Goal: Task Accomplishment & Management: Complete application form

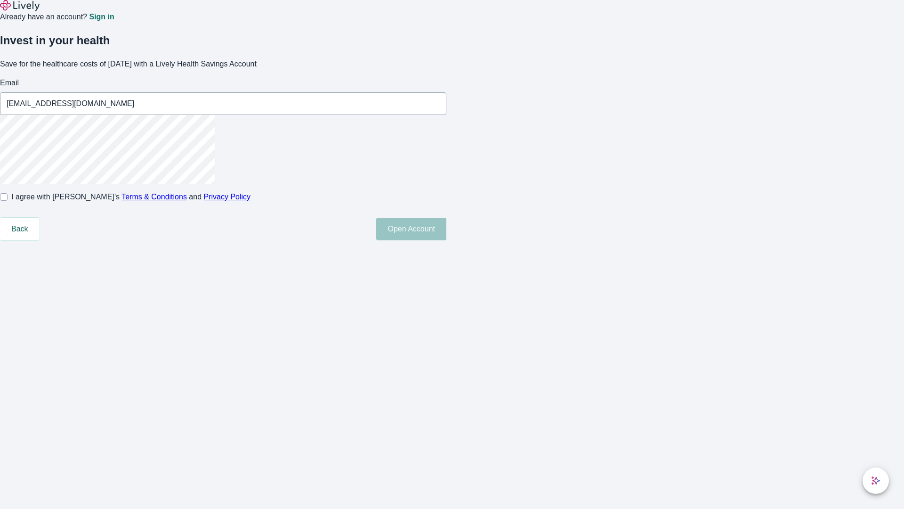
click at [8, 201] on input "I agree with Lively’s Terms & Conditions and Privacy Policy" at bounding box center [4, 197] width 8 height 8
checkbox input "true"
click at [446, 240] on button "Open Account" at bounding box center [411, 229] width 70 height 23
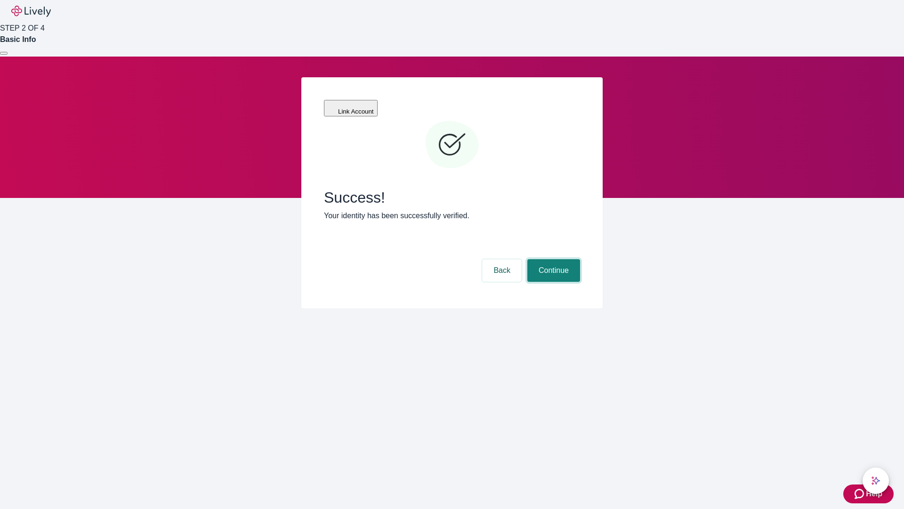
click at [552, 259] on button "Continue" at bounding box center [553, 270] width 53 height 23
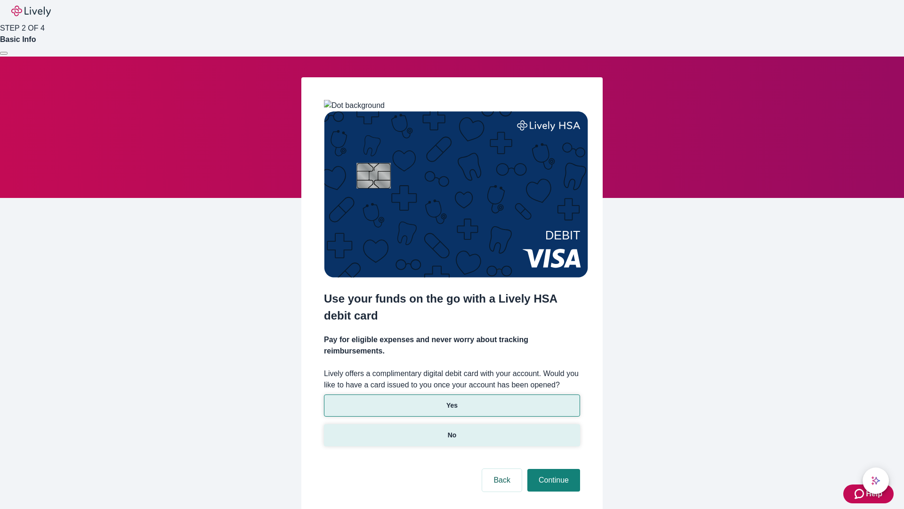
click at [452, 430] on p "No" at bounding box center [452, 435] width 9 height 10
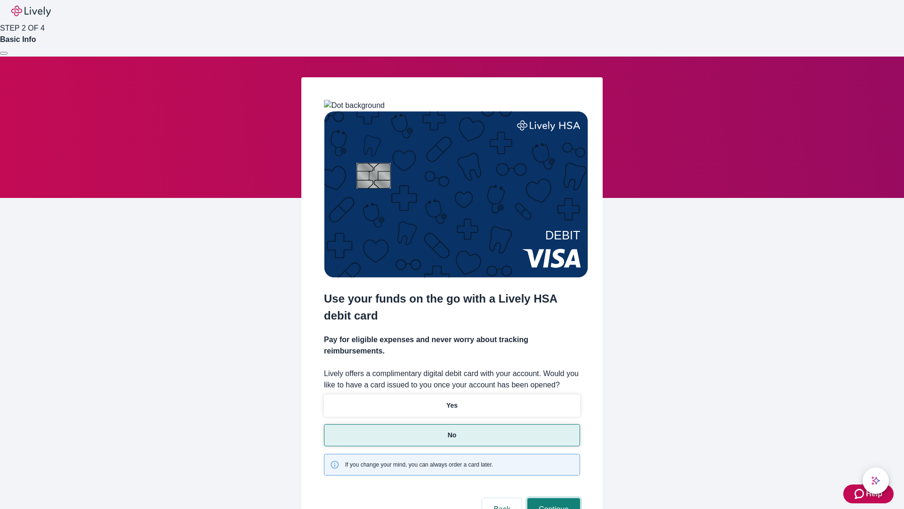
click at [552, 498] on button "Continue" at bounding box center [553, 509] width 53 height 23
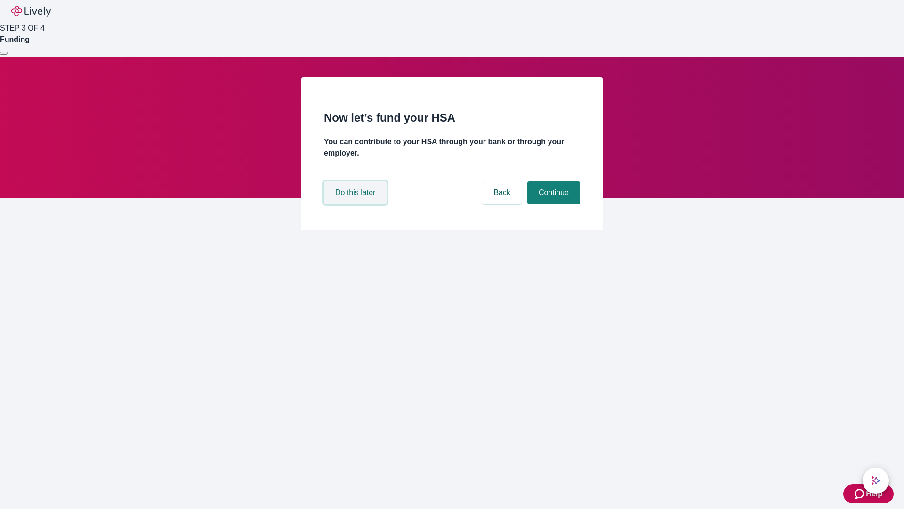
click at [356, 204] on button "Do this later" at bounding box center [355, 192] width 63 height 23
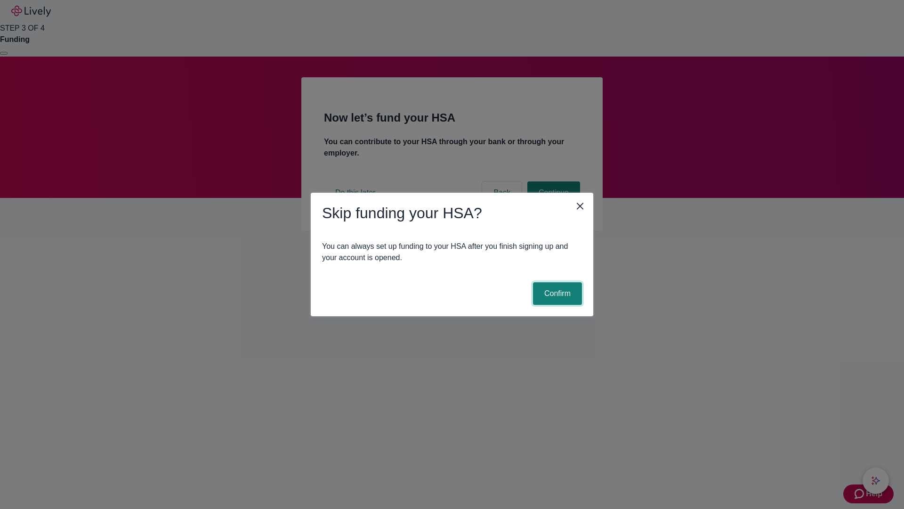
click at [556, 293] on button "Confirm" at bounding box center [557, 293] width 49 height 23
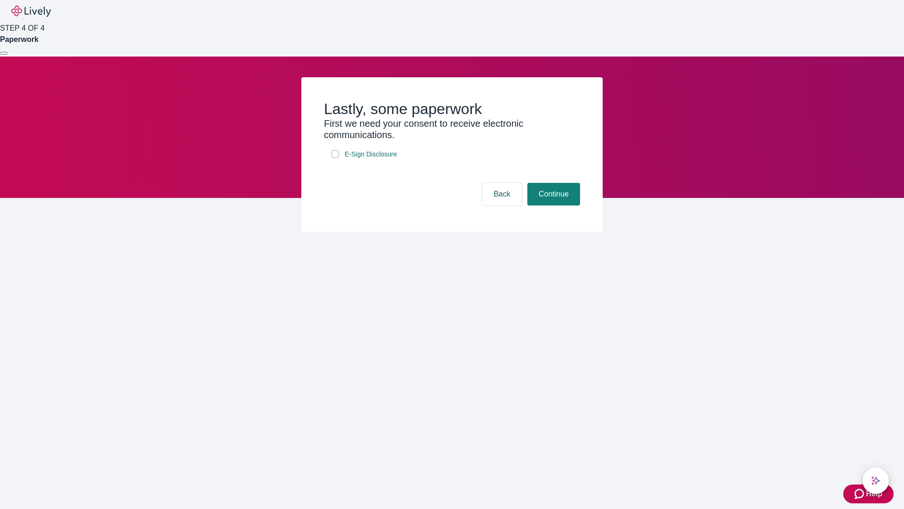
click at [4, 53] on div at bounding box center [4, 53] width 0 height 0
